Goal: Information Seeking & Learning: Learn about a topic

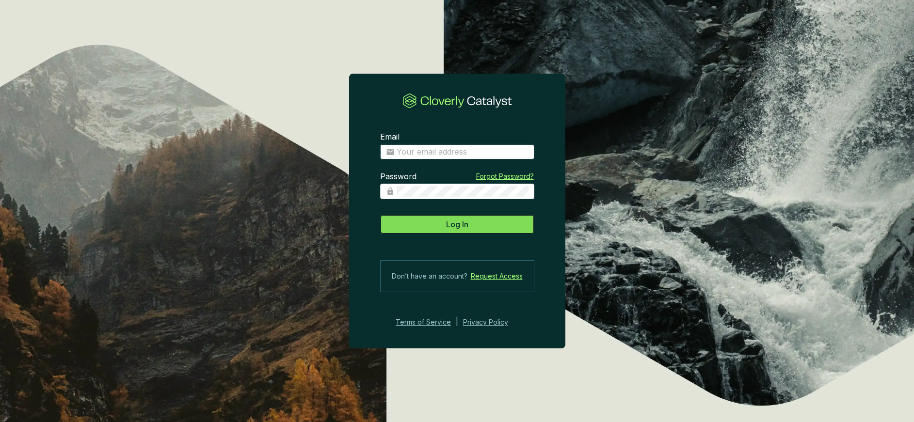
type input "anna.weston@revalue.earth"
click at [459, 221] on span "Log In" at bounding box center [457, 225] width 22 height 12
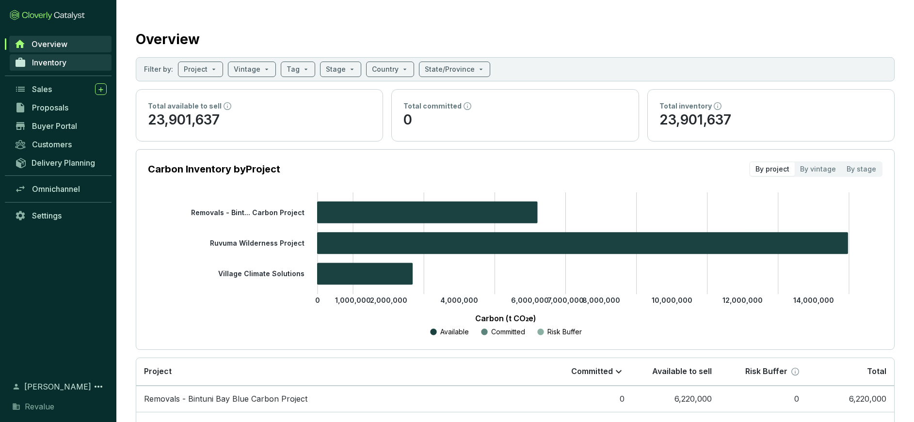
click at [52, 58] on span "Inventory" at bounding box center [49, 63] width 34 height 10
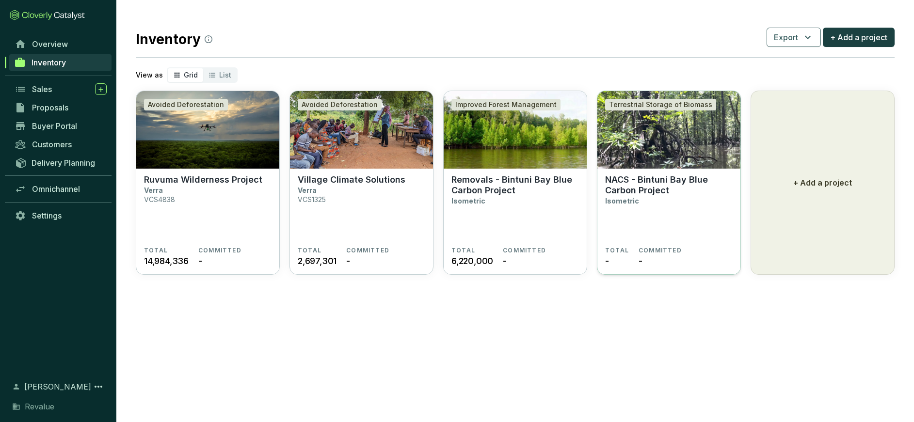
click at [662, 177] on p "NACS - Bintuni Bay Blue Carbon Project" at bounding box center [669, 185] width 128 height 21
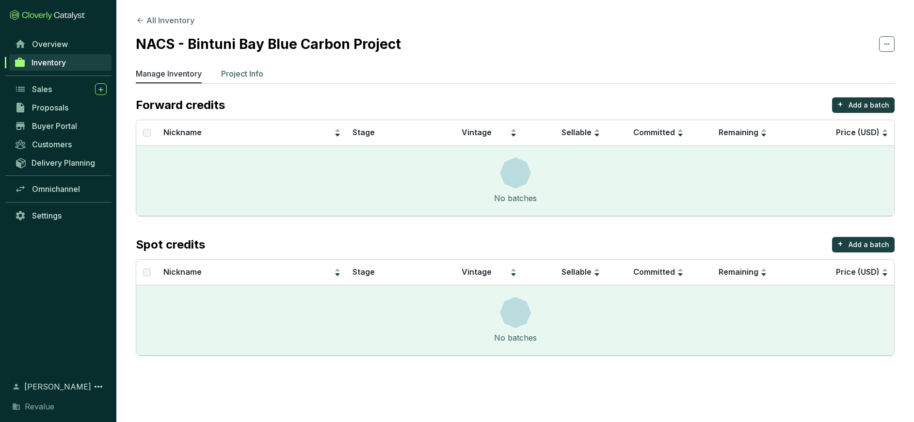
click at [236, 74] on p "Project Info" at bounding box center [242, 74] width 42 height 12
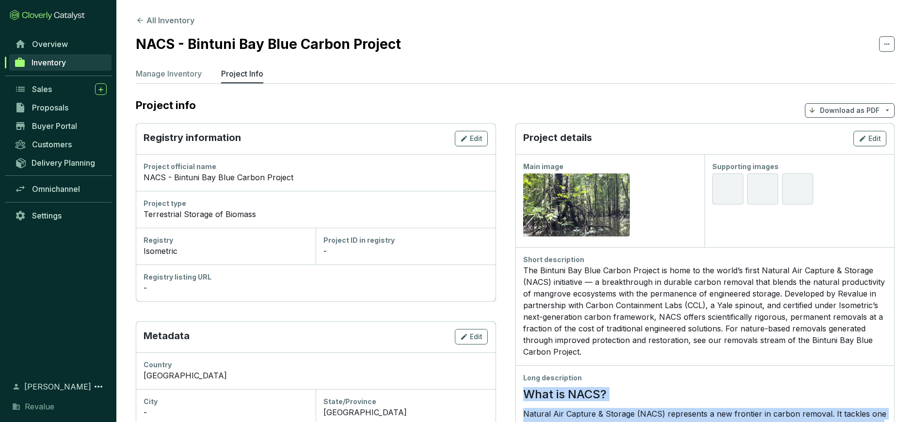
drag, startPoint x: 647, startPoint y: 350, endPoint x: 523, endPoint y: 385, distance: 129.3
copy div "Lore ip DOLO? Sitamet Con Adipisc & Elitsed (DOEI) temporinci u lab etdolore ma…"
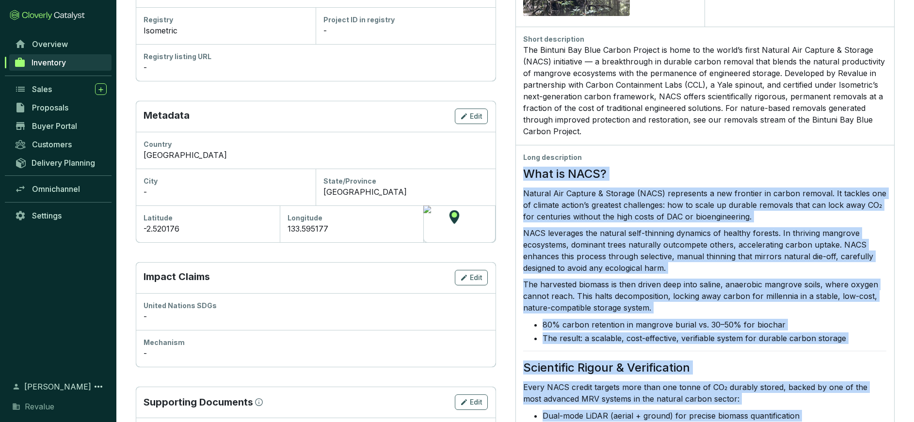
scroll to position [228, 0]
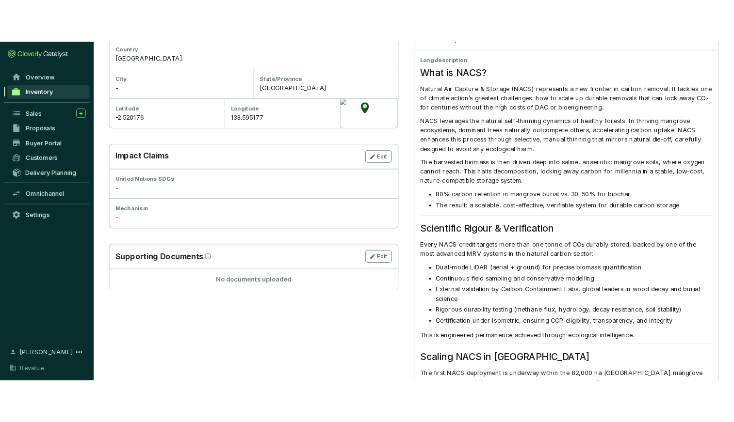
scroll to position [0, 0]
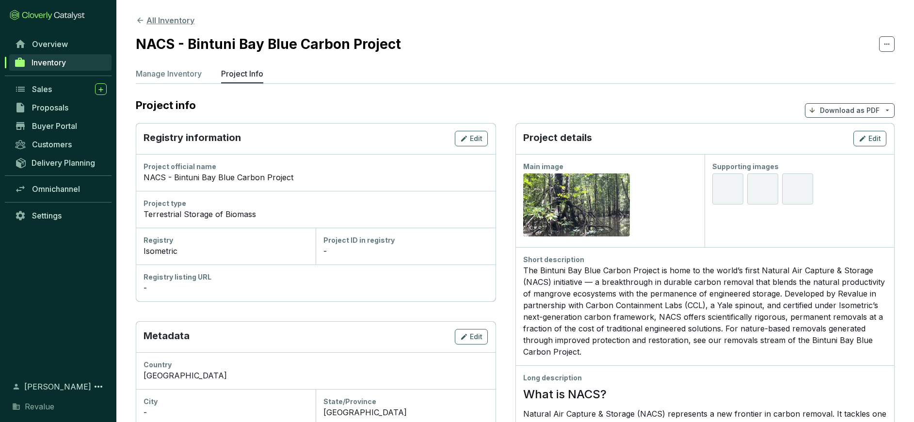
click at [157, 17] on button "All Inventory" at bounding box center [165, 21] width 59 height 12
